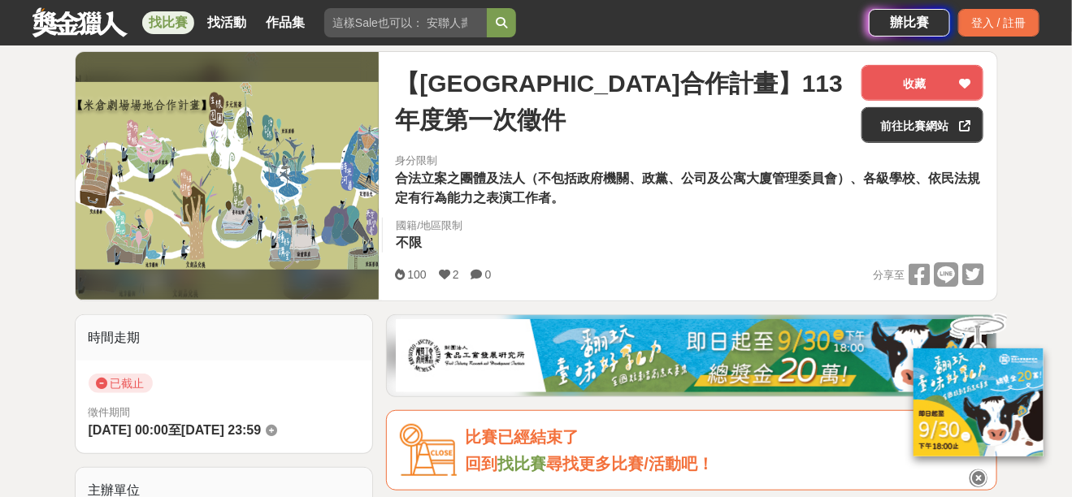
scroll to position [393, 0]
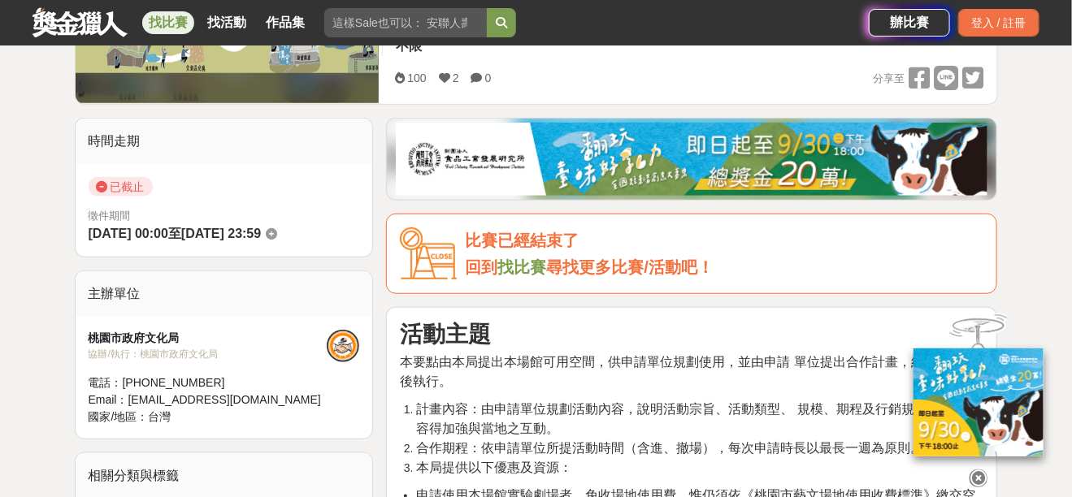
click at [530, 271] on link "找比賽" at bounding box center [521, 267] width 49 height 18
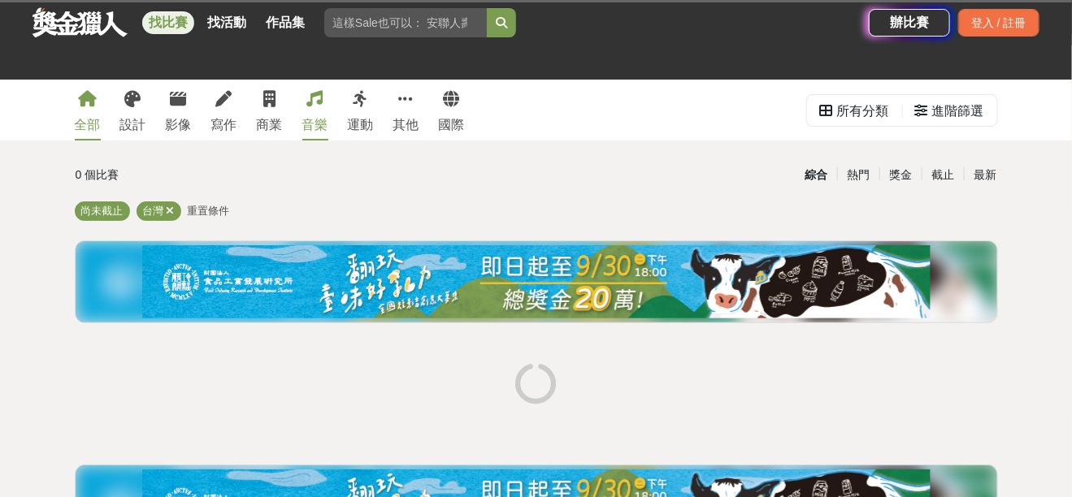
click at [310, 106] on icon at bounding box center [315, 99] width 16 height 16
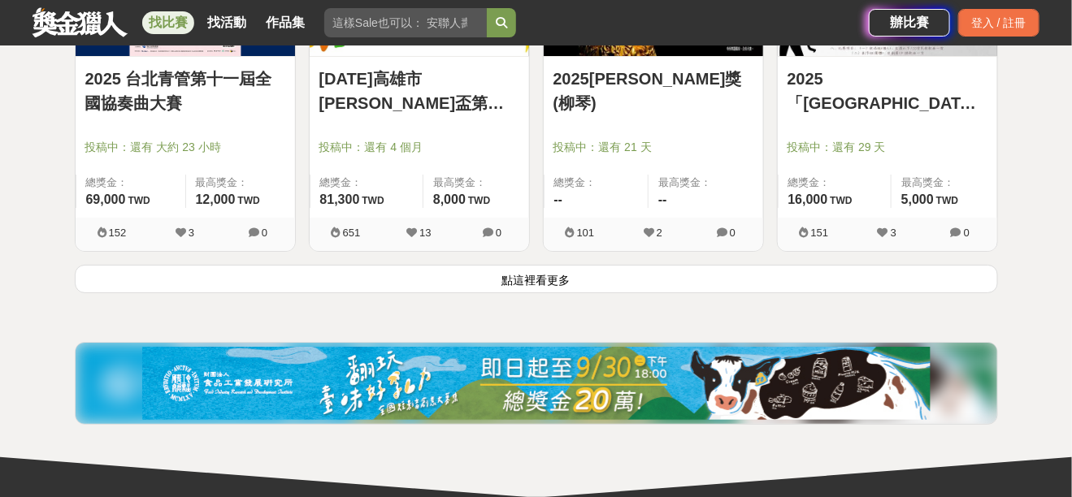
scroll to position [2166, 0]
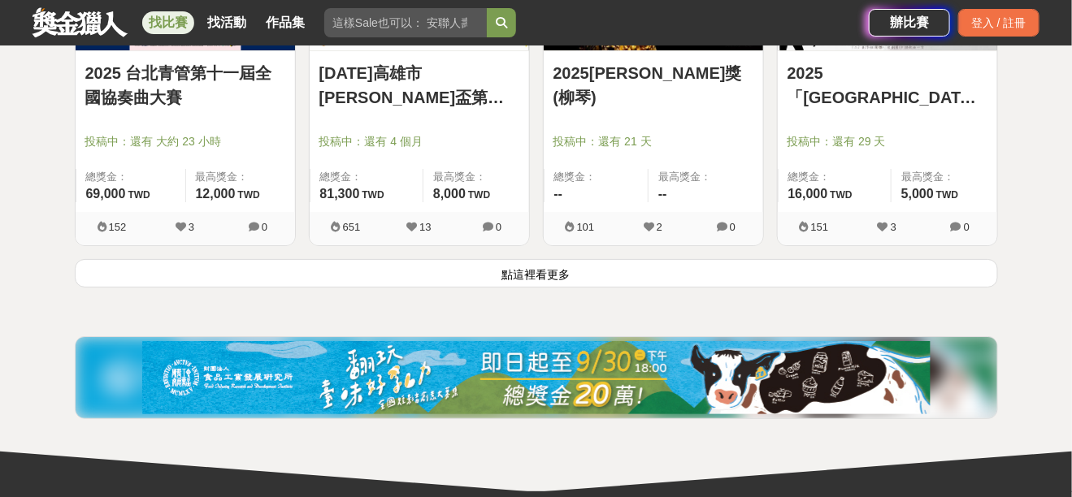
click at [554, 273] on button "點這裡看更多" at bounding box center [536, 273] width 923 height 28
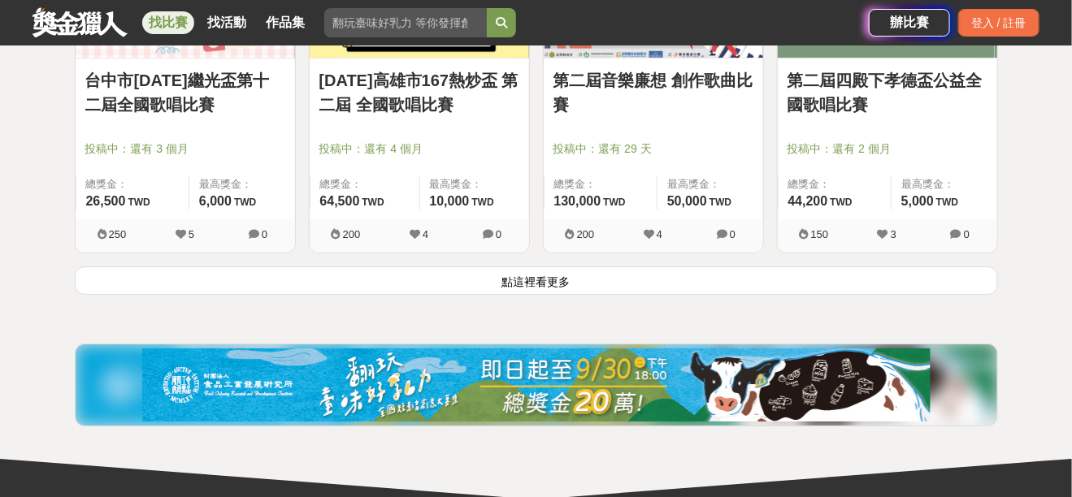
scroll to position [4332, 0]
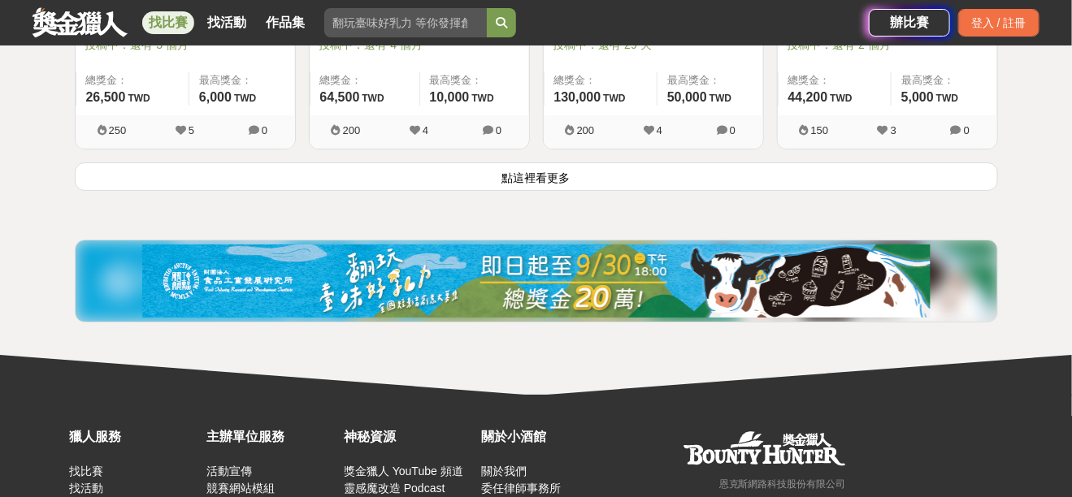
click at [522, 178] on button "點這裡看更多" at bounding box center [536, 176] width 923 height 28
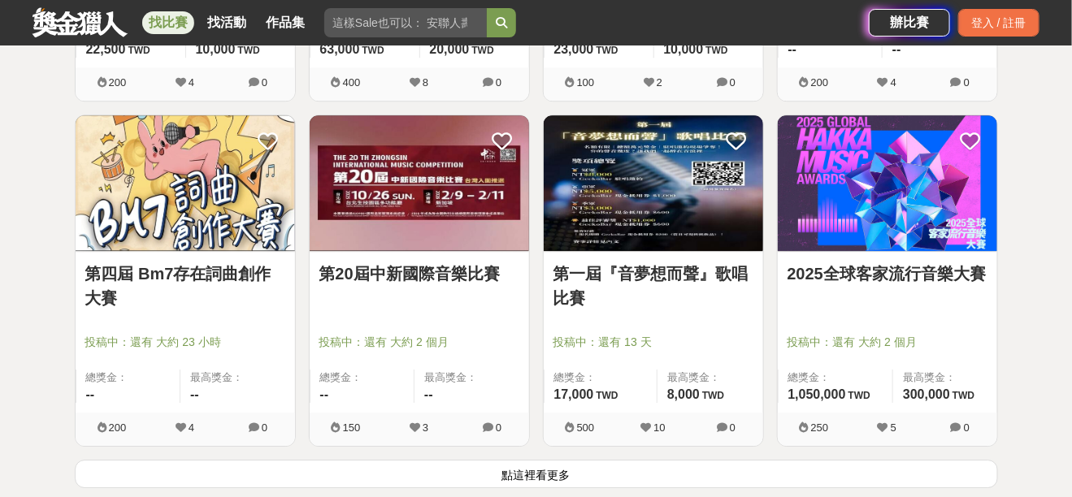
scroll to position [6302, 0]
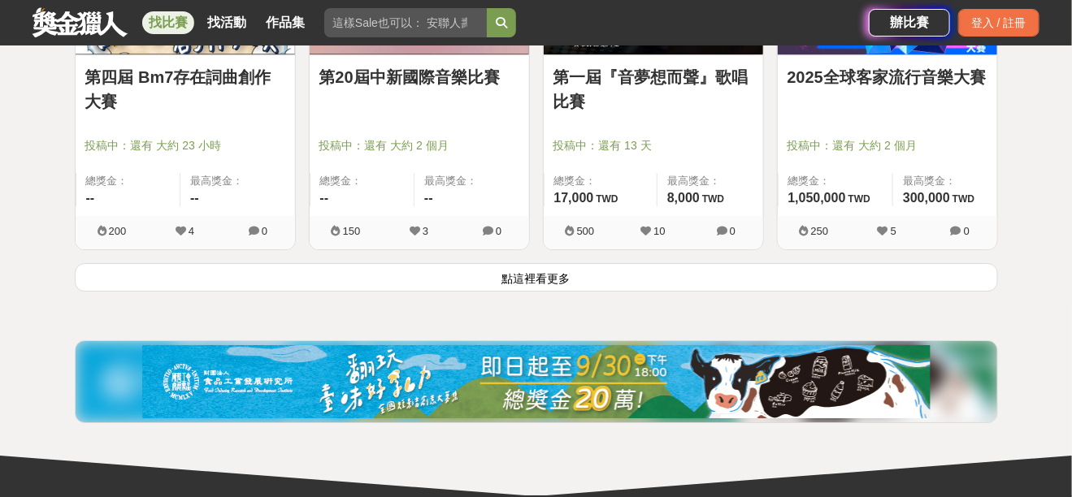
click at [516, 263] on button "點這裡看更多" at bounding box center [536, 277] width 923 height 28
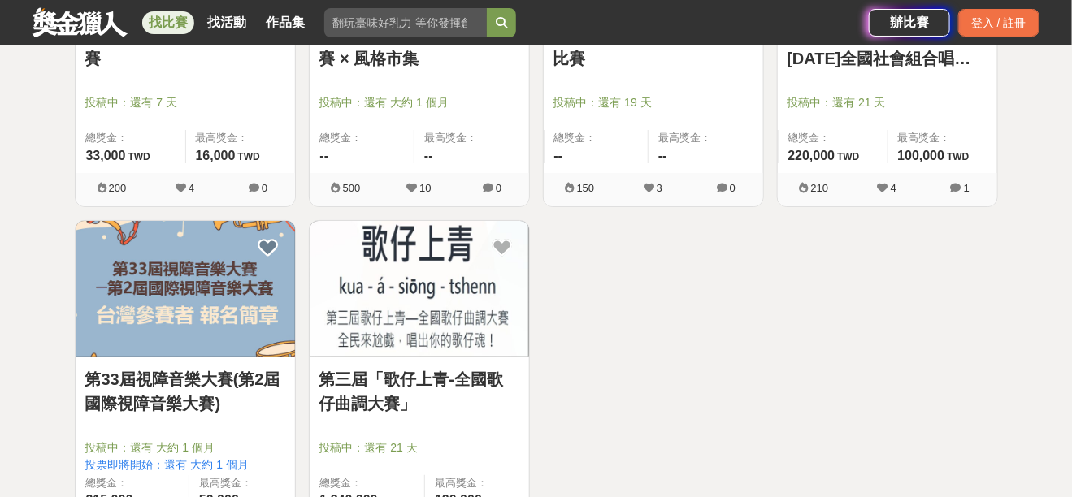
scroll to position [6696, 0]
